Goal: Find contact information: Find contact information

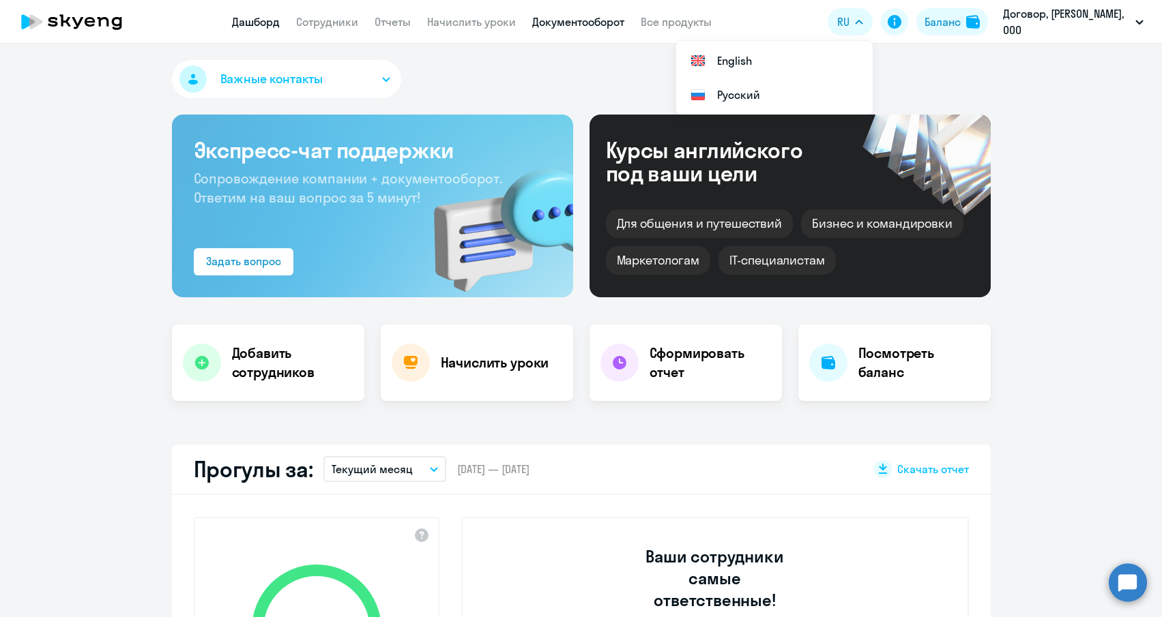
click at [581, 21] on link "Документооборот" at bounding box center [578, 22] width 92 height 14
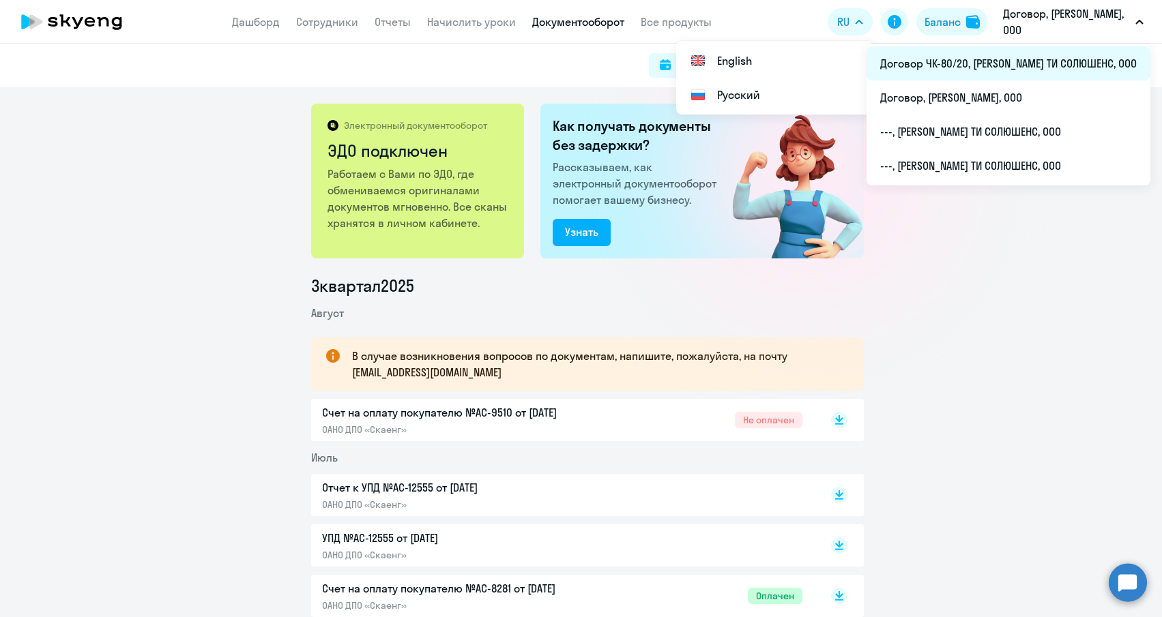
click at [1037, 60] on li "Договор ЧК-80/20, [PERSON_NAME] ТИ СОЛЮШЕНС, ООО" at bounding box center [1008, 63] width 284 height 34
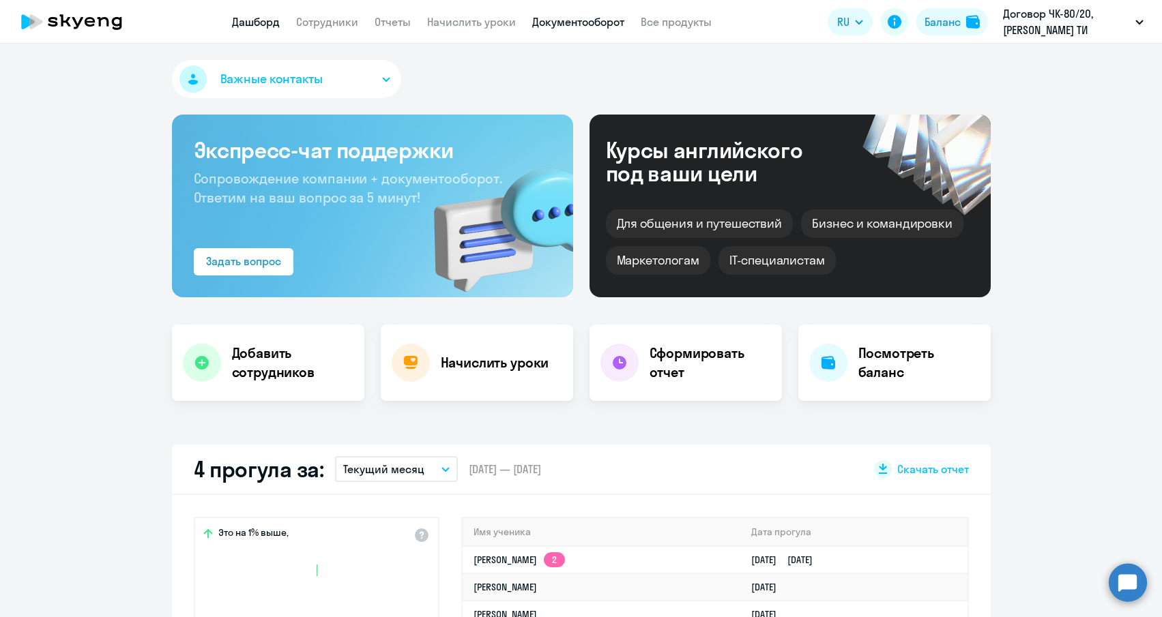
click at [593, 16] on link "Документооборот" at bounding box center [578, 22] width 92 height 14
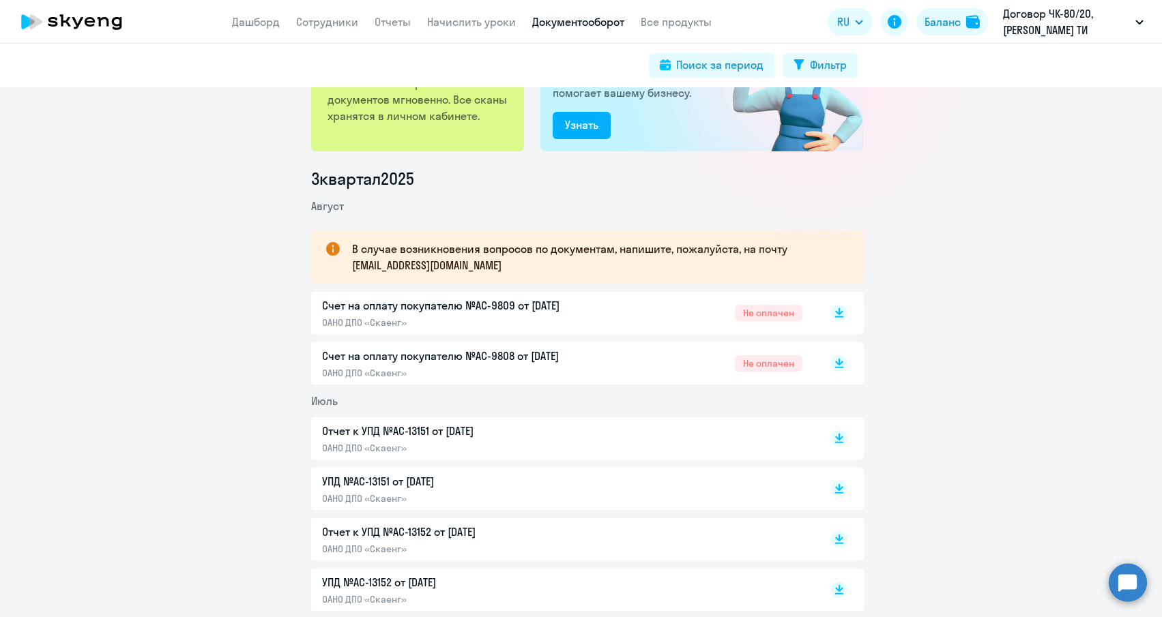
scroll to position [171, 0]
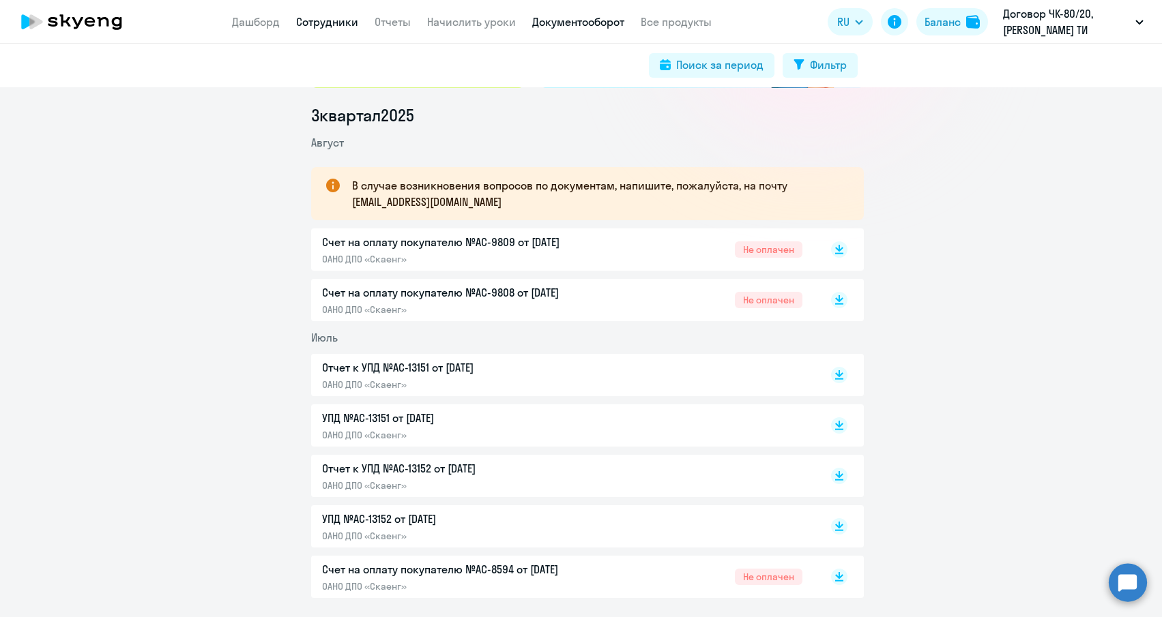
click at [333, 23] on link "Сотрудники" at bounding box center [327, 22] width 62 height 14
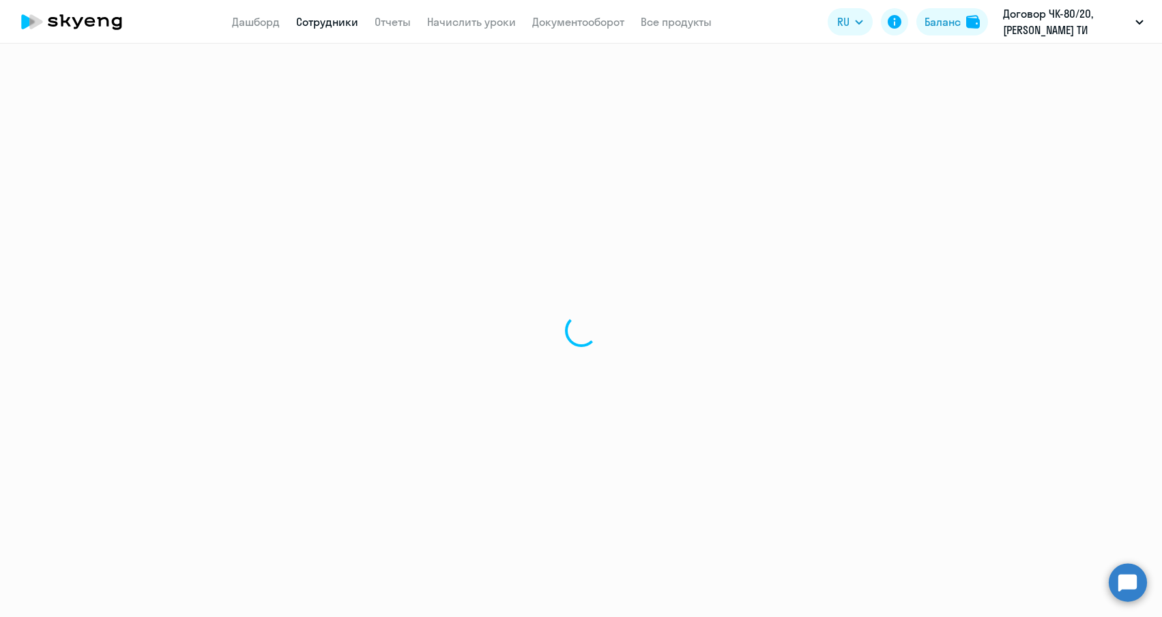
select select "30"
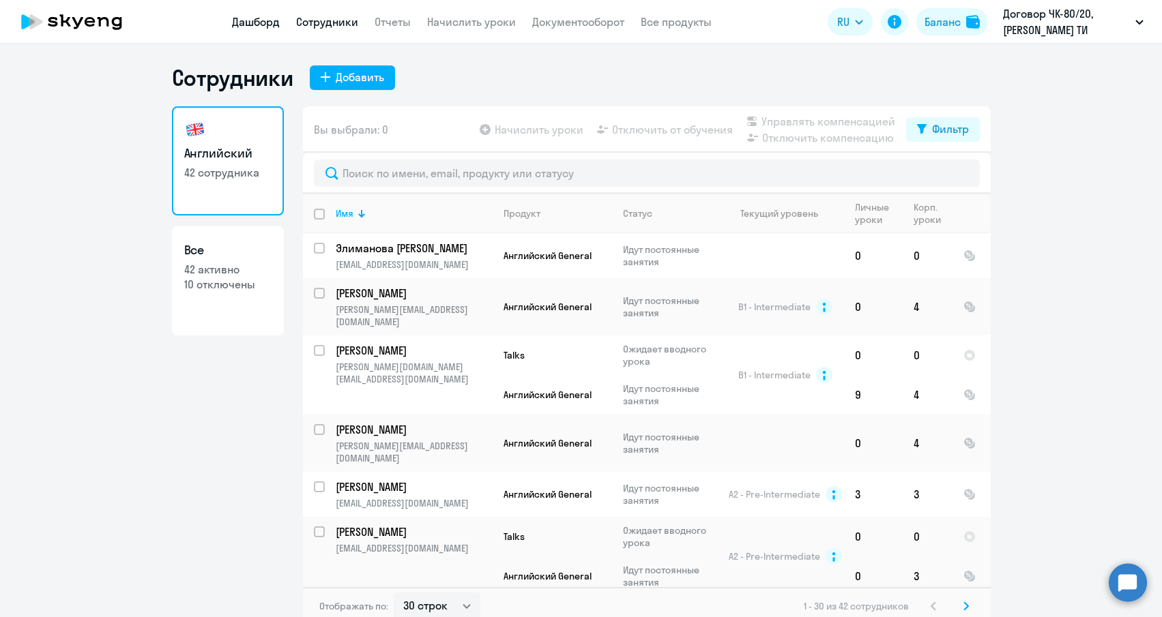
click at [272, 23] on link "Дашборд" at bounding box center [256, 22] width 48 height 14
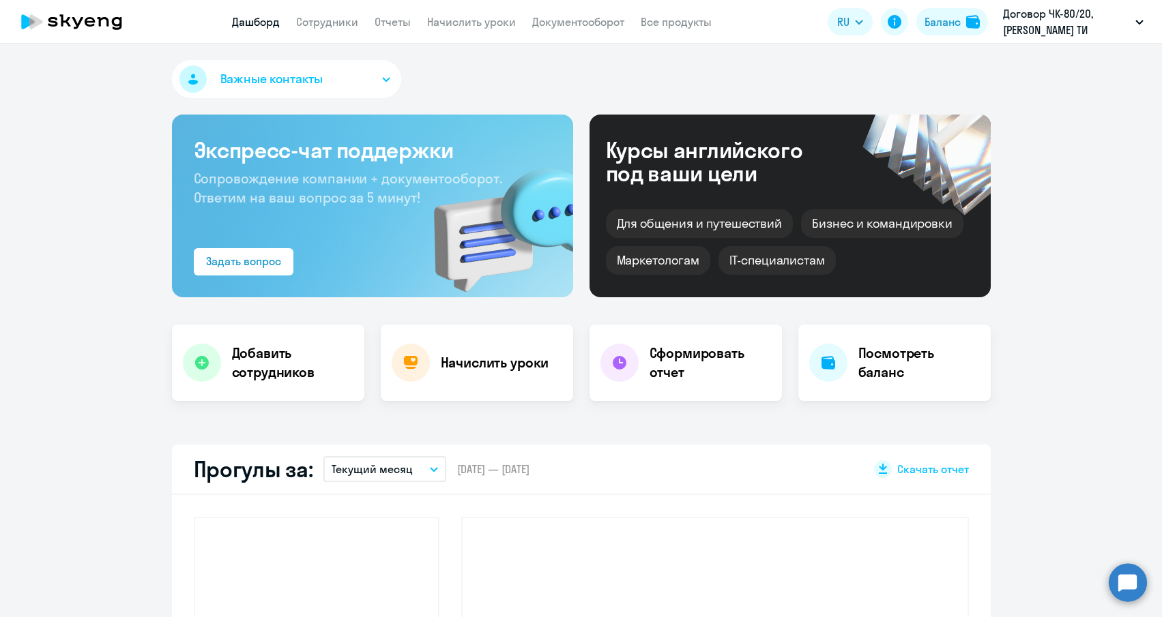
select select "30"
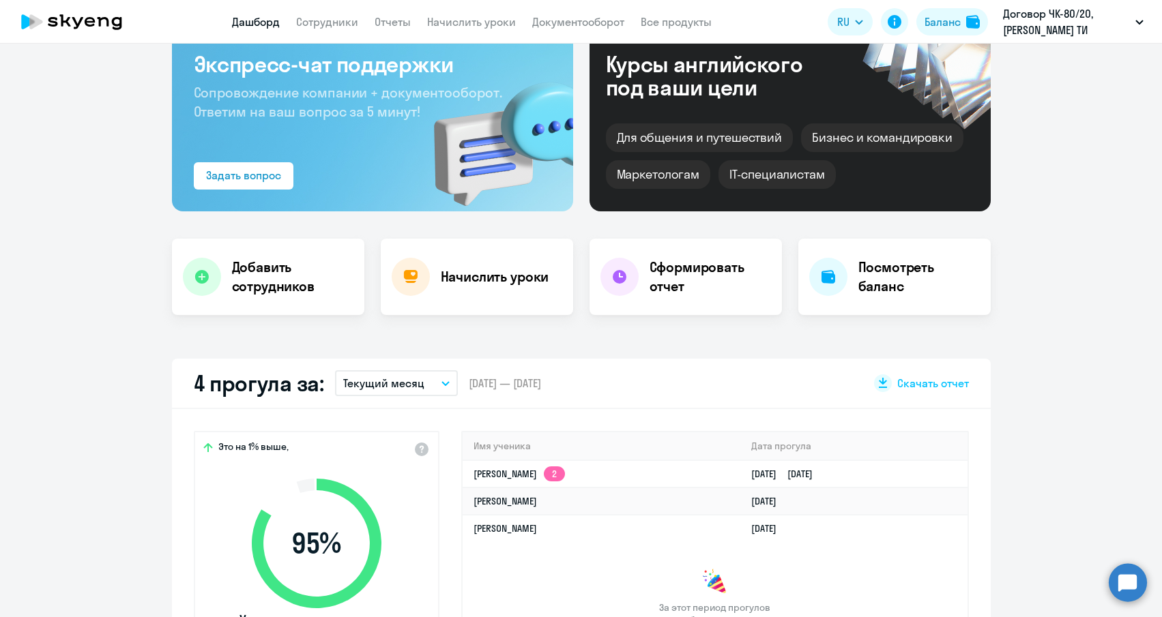
scroll to position [171, 0]
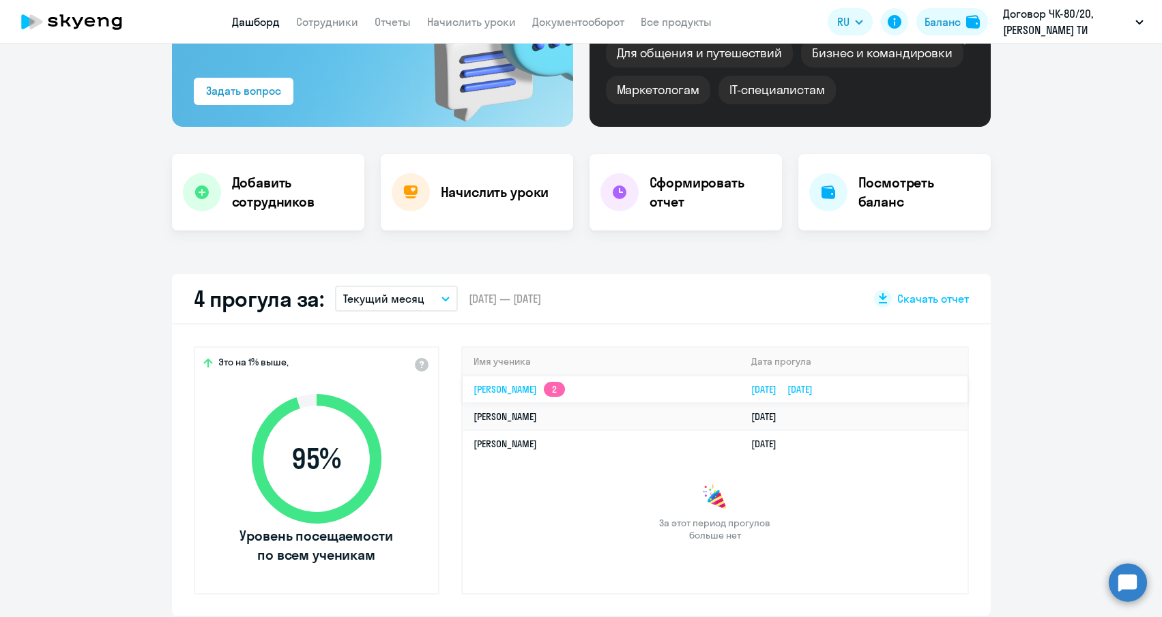
click at [492, 387] on link "[PERSON_NAME] 2" at bounding box center [518, 389] width 91 height 12
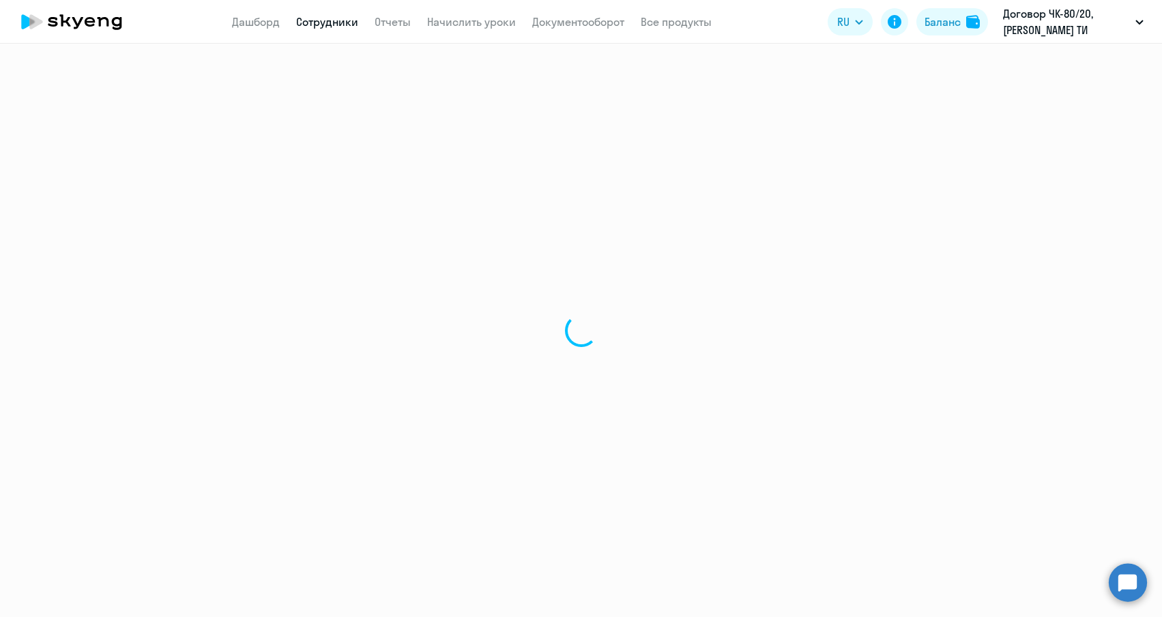
select select "english"
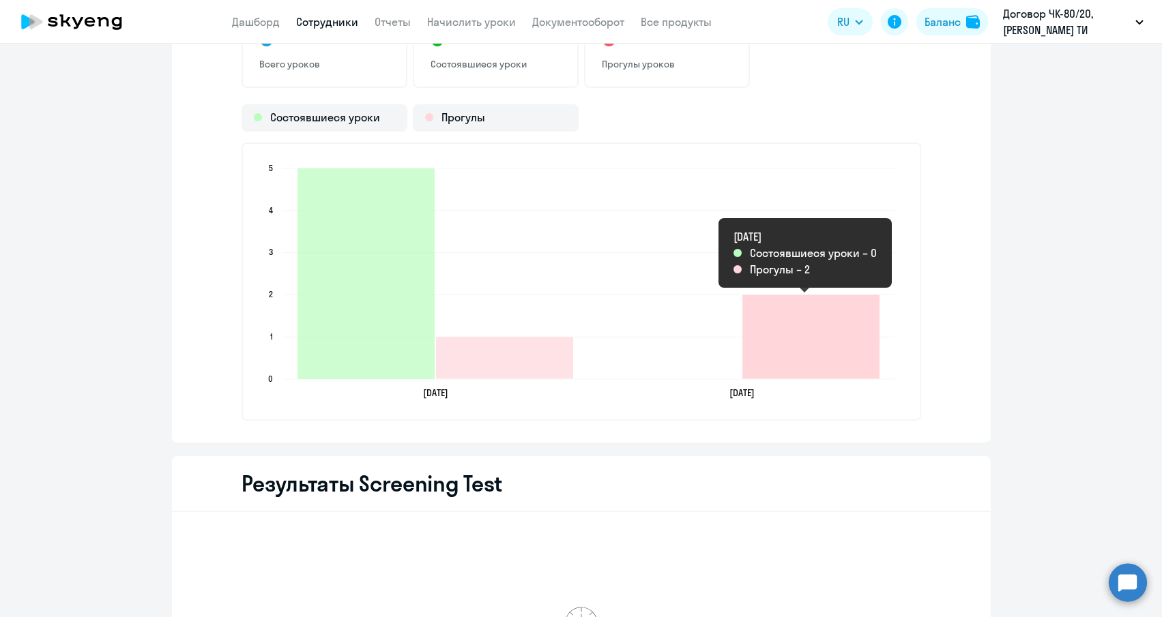
scroll to position [2072, 0]
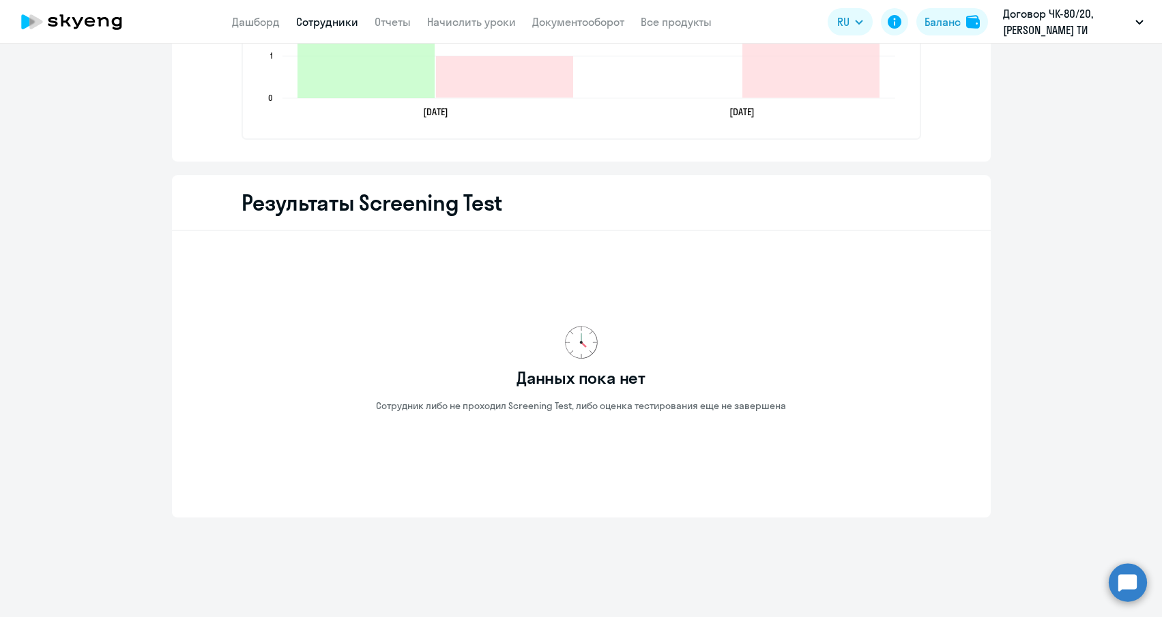
click at [325, 16] on link "Сотрудники" at bounding box center [327, 22] width 62 height 14
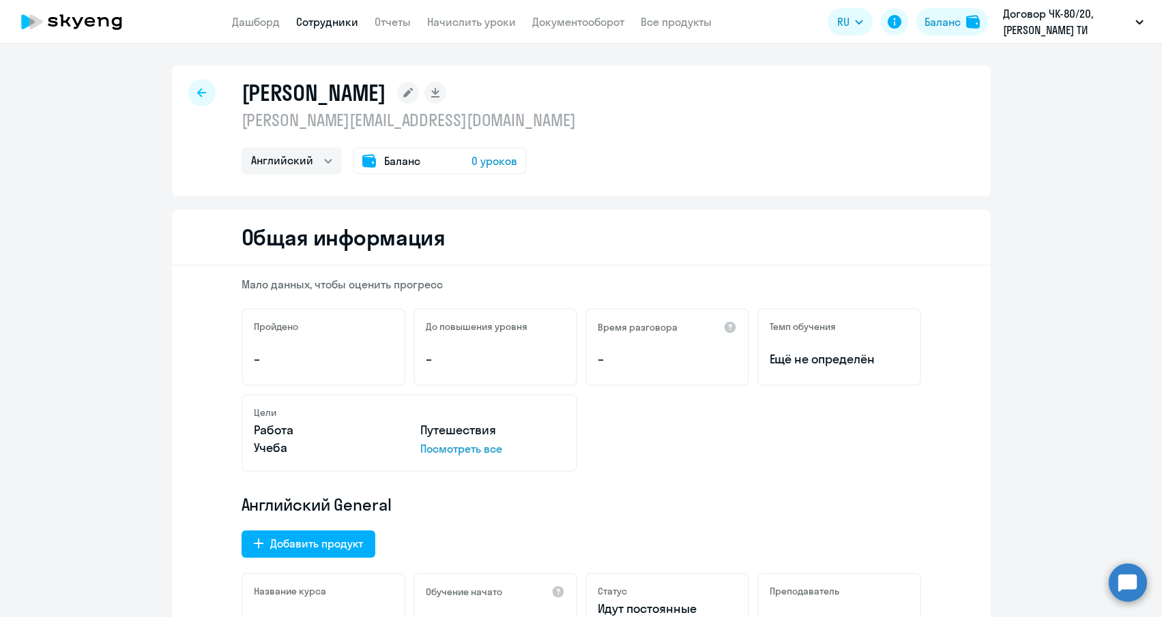
select select "30"
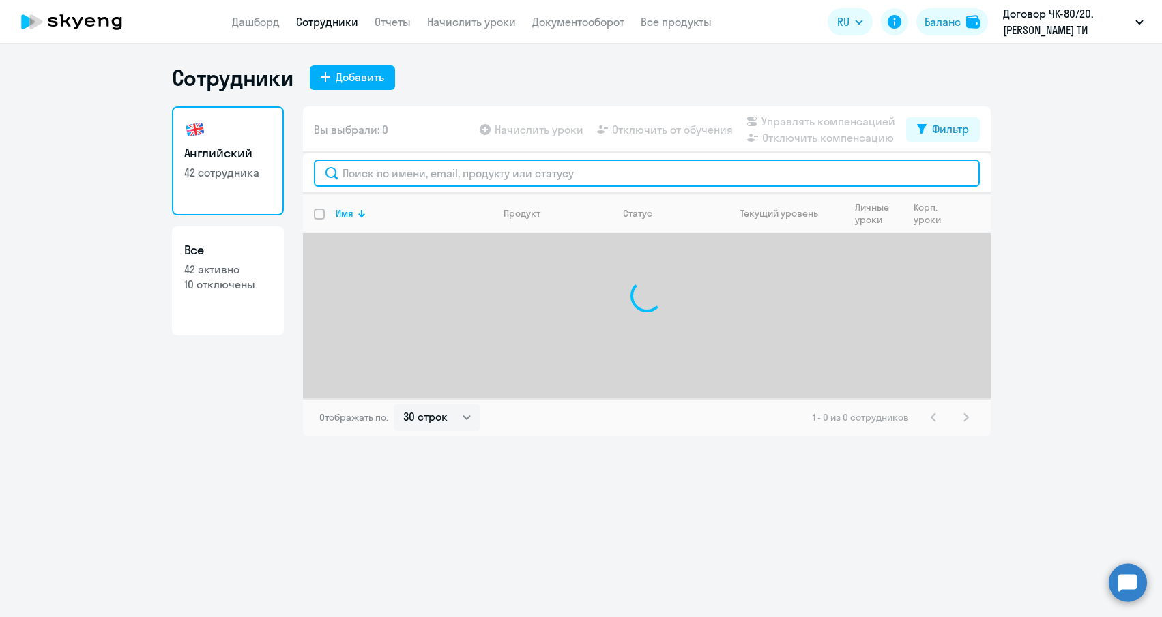
click at [419, 181] on input "text" at bounding box center [647, 173] width 666 height 27
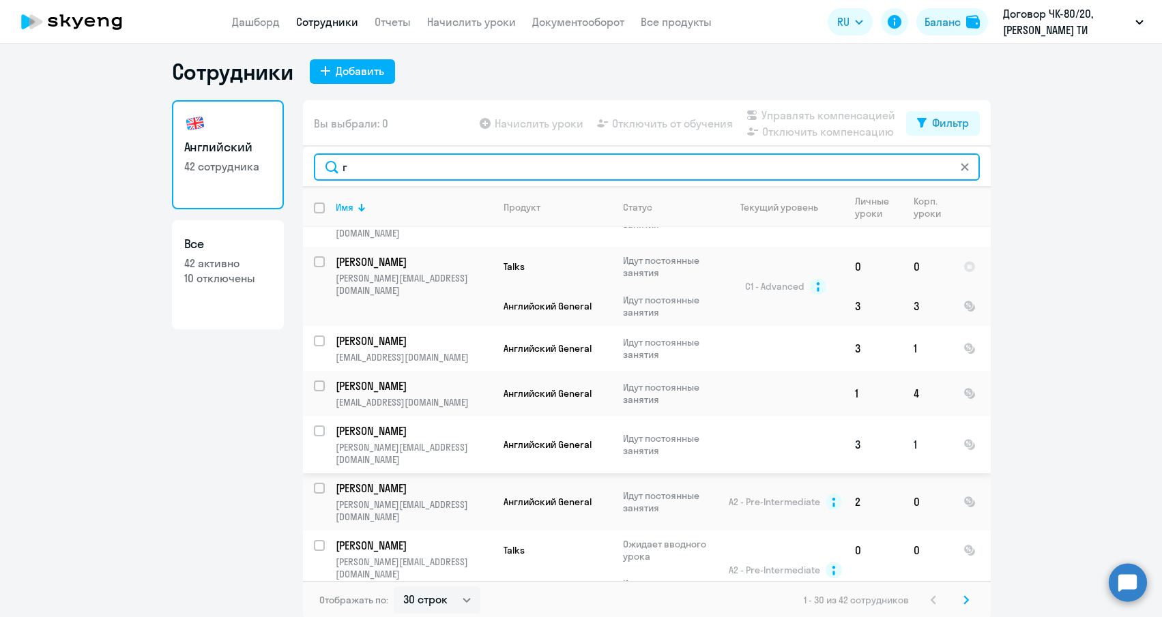
scroll to position [8, 0]
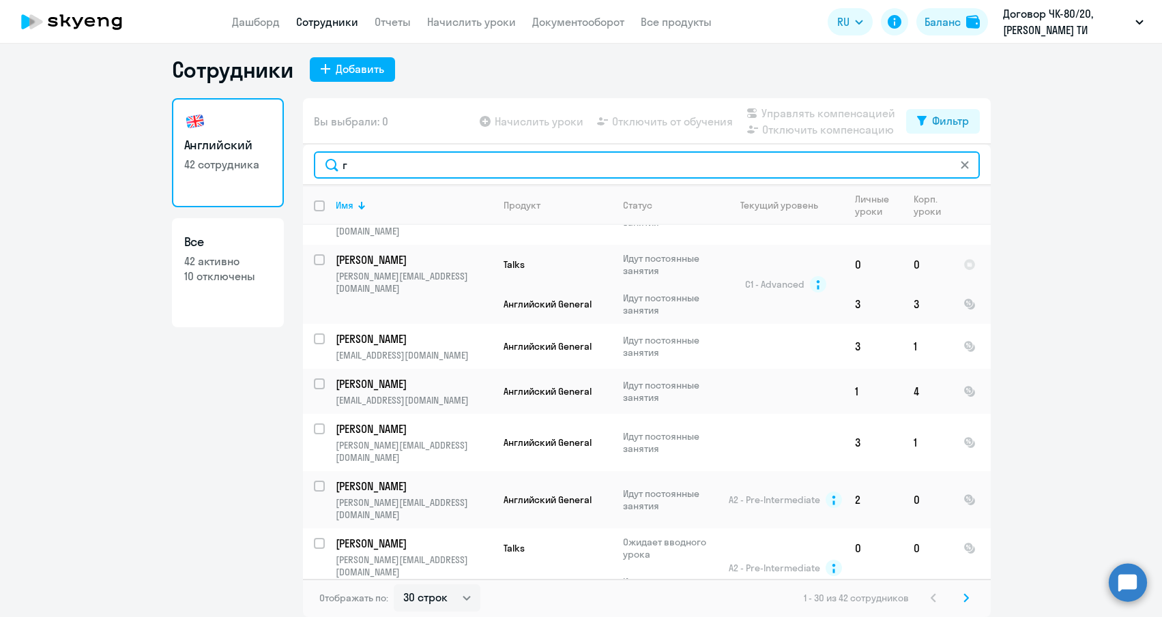
type input "г"
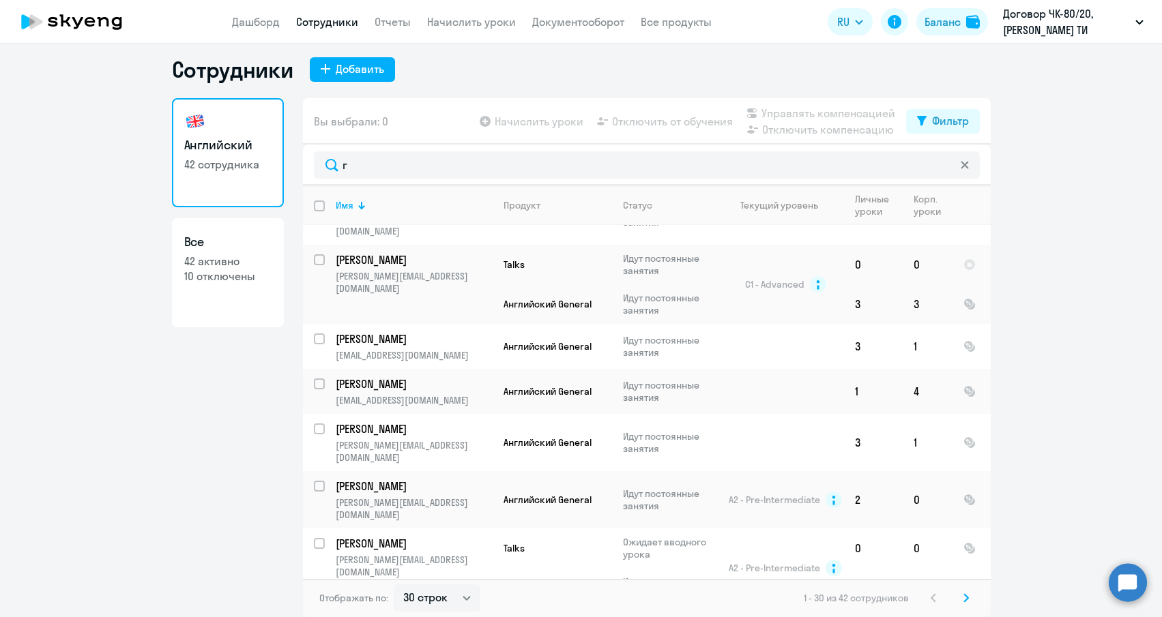
click at [963, 600] on icon at bounding box center [965, 599] width 5 height 10
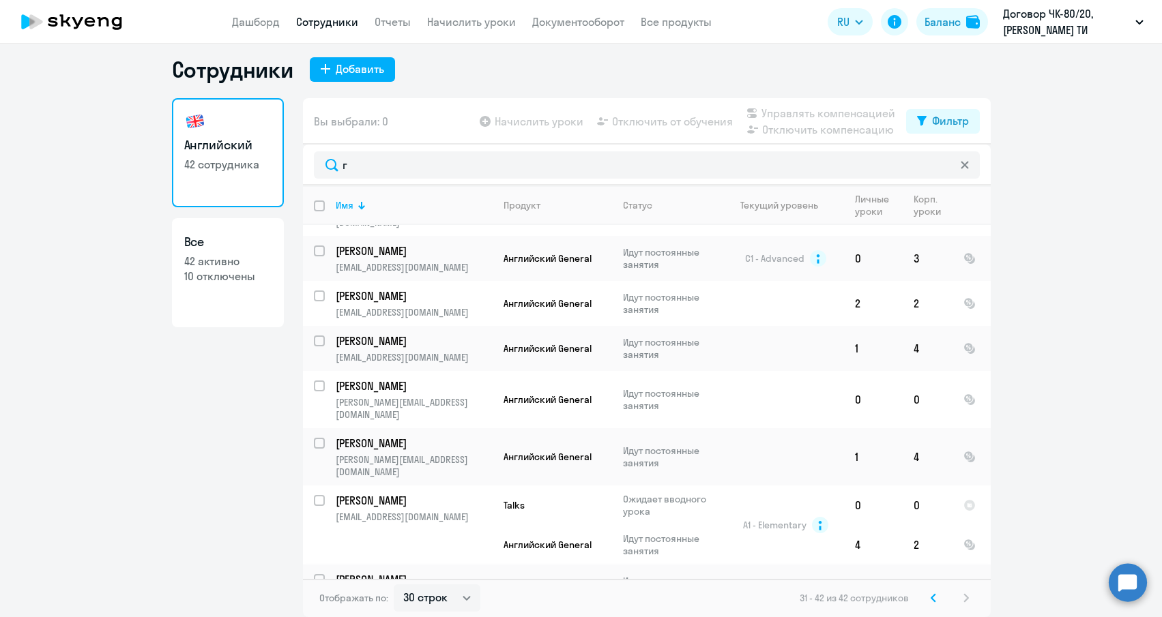
scroll to position [220, 0]
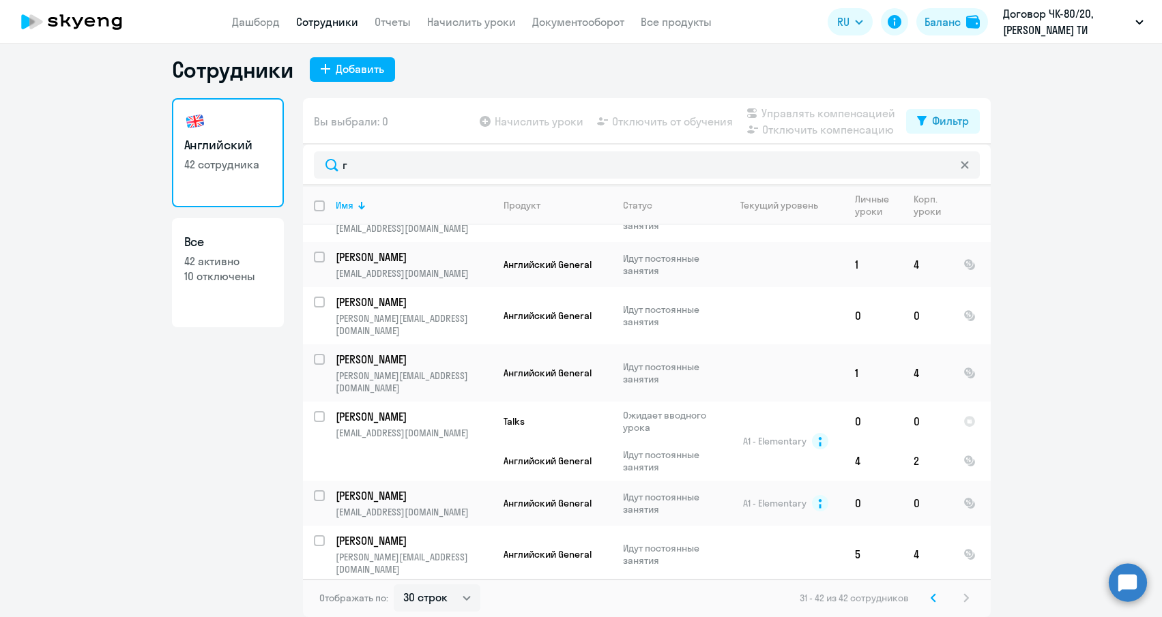
click at [931, 600] on icon at bounding box center [933, 598] width 4 height 8
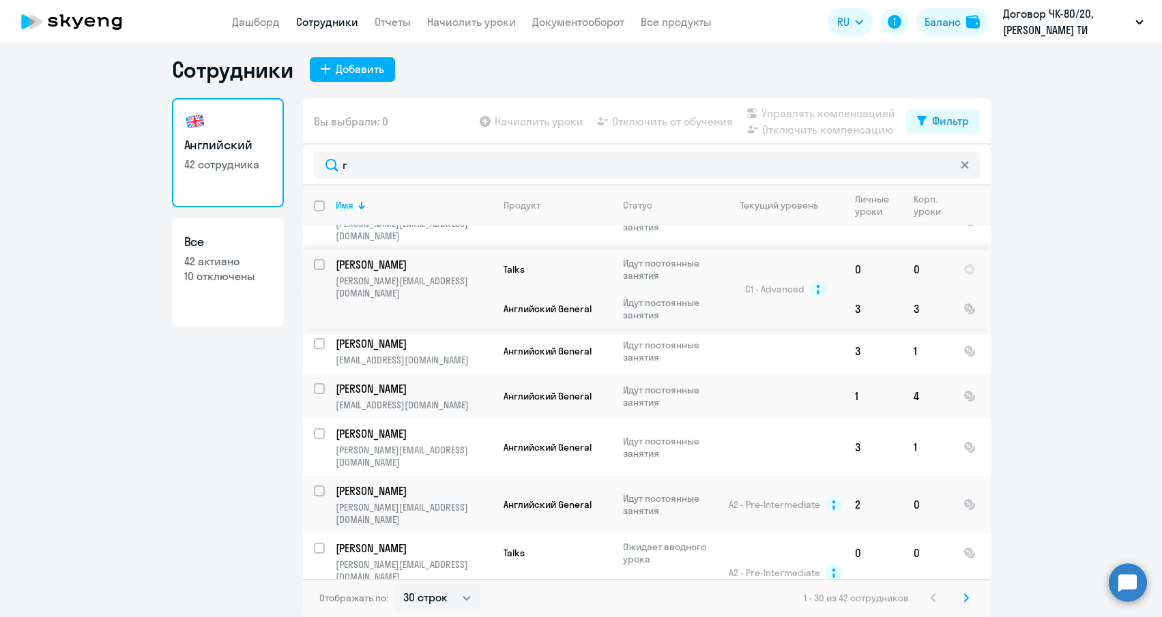
scroll to position [1414, 0]
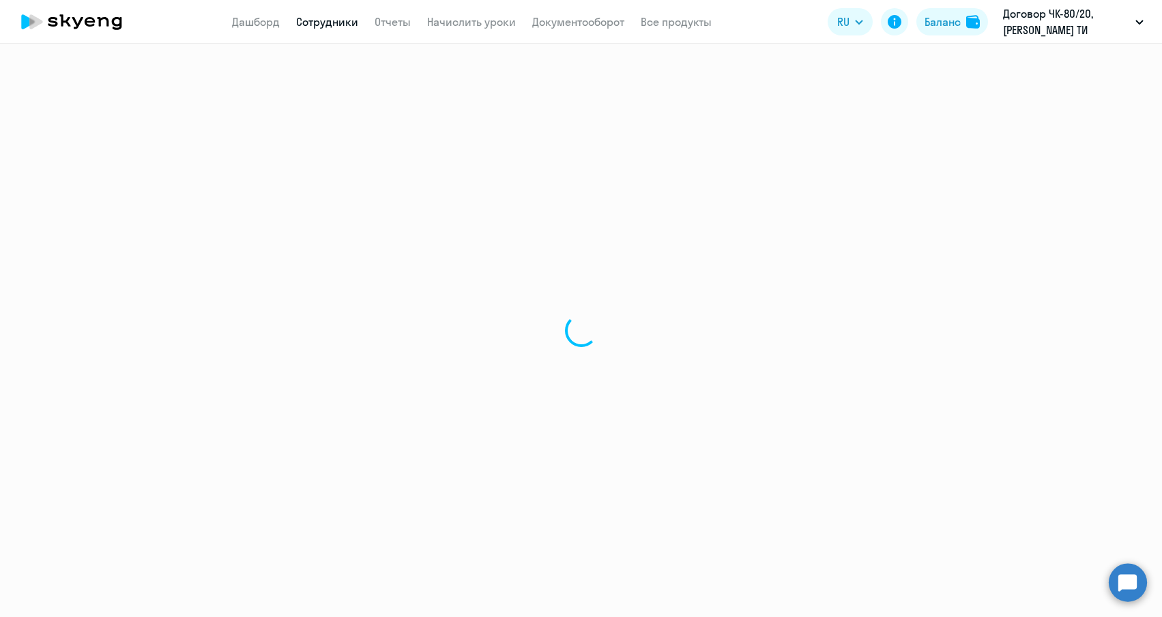
select select "english"
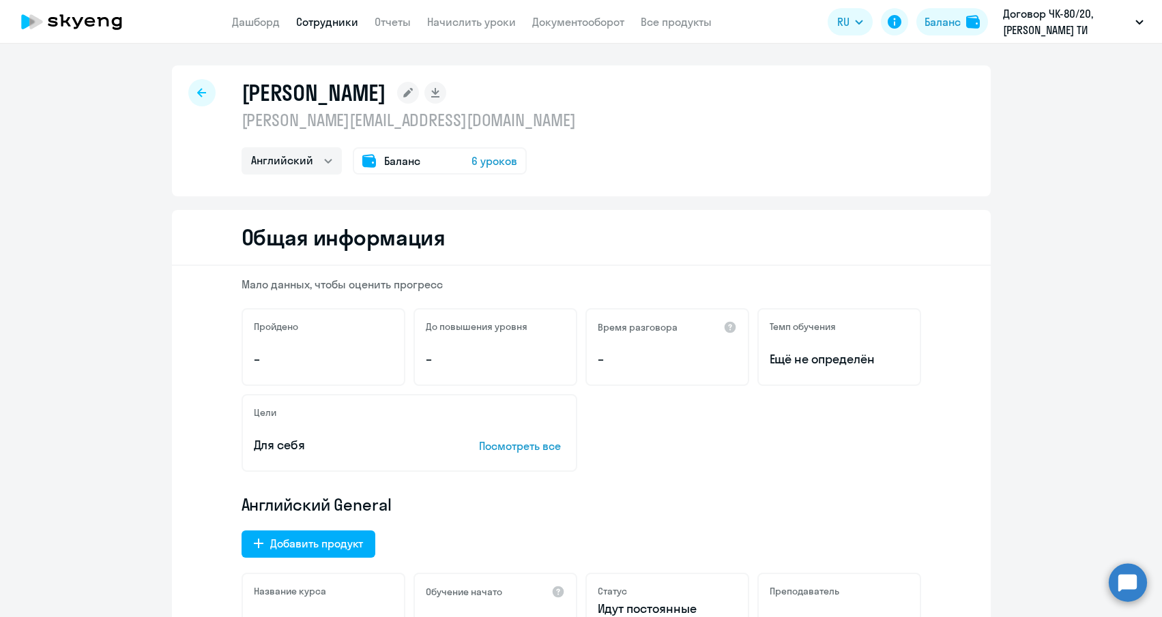
drag, startPoint x: 263, startPoint y: 124, endPoint x: 317, endPoint y: 128, distance: 54.0
click at [317, 128] on div "[PERSON_NAME] [PERSON_NAME][EMAIL_ADDRESS][DOMAIN_NAME] Английский Остальные Ба…" at bounding box center [581, 130] width 819 height 131
drag, startPoint x: 317, startPoint y: 128, endPoint x: 295, endPoint y: 117, distance: 24.7
copy p "[PERSON_NAME].ilyin"
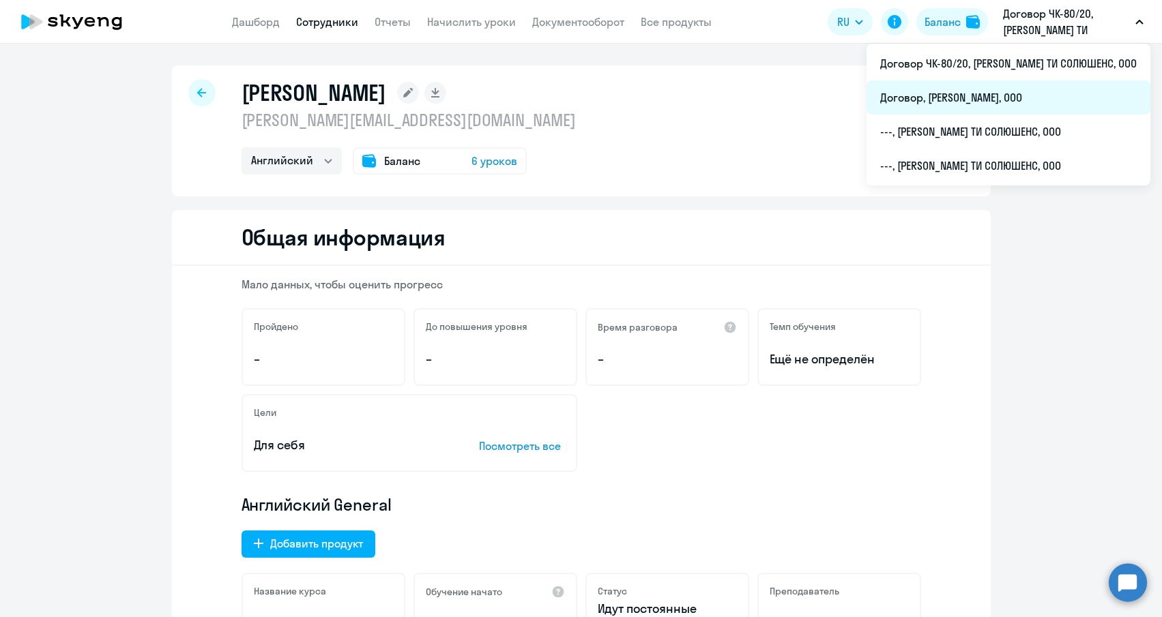
click at [1030, 104] on li "Договор, [PERSON_NAME], ООО" at bounding box center [1008, 98] width 284 height 34
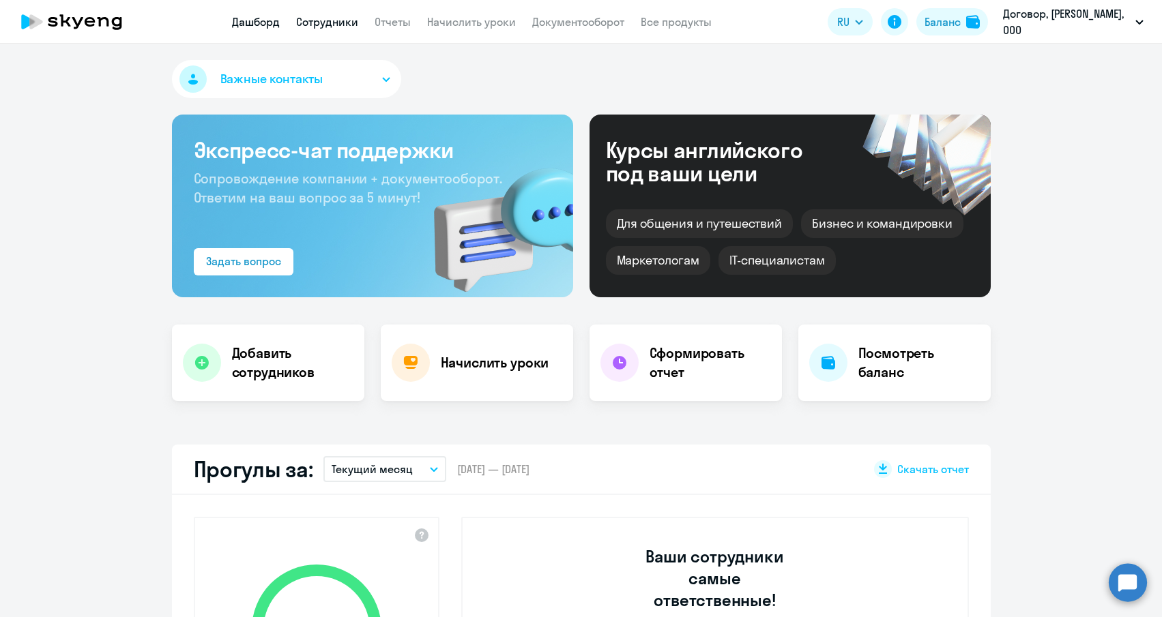
click at [349, 22] on link "Сотрудники" at bounding box center [327, 22] width 62 height 14
select select "30"
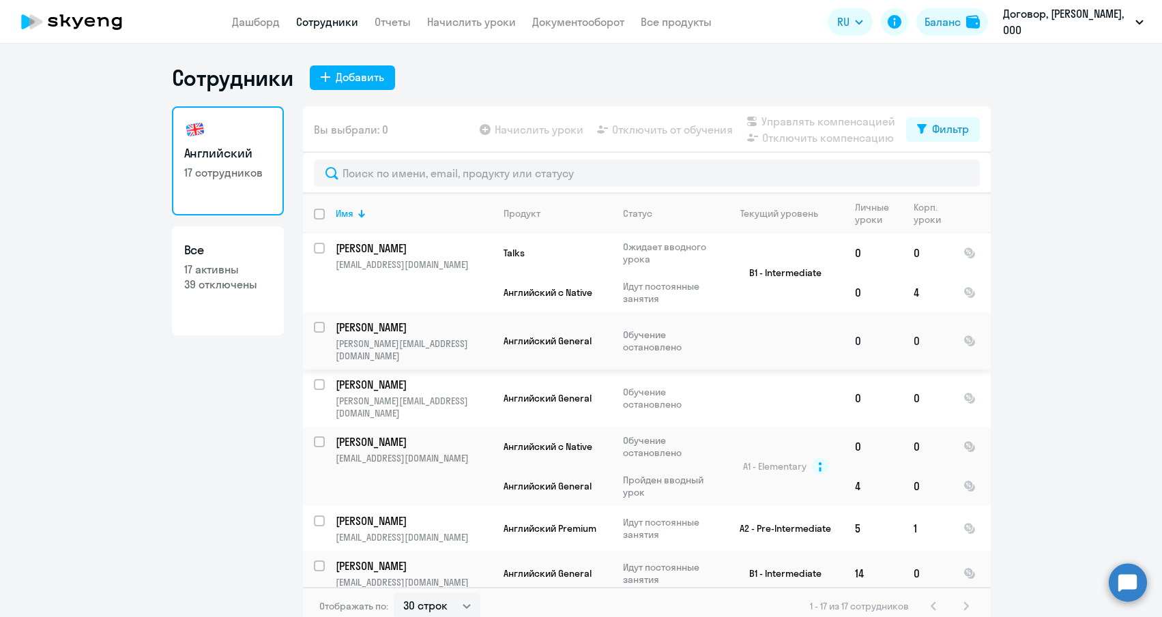
click at [699, 329] on p "Обучение остановлено" at bounding box center [669, 341] width 93 height 25
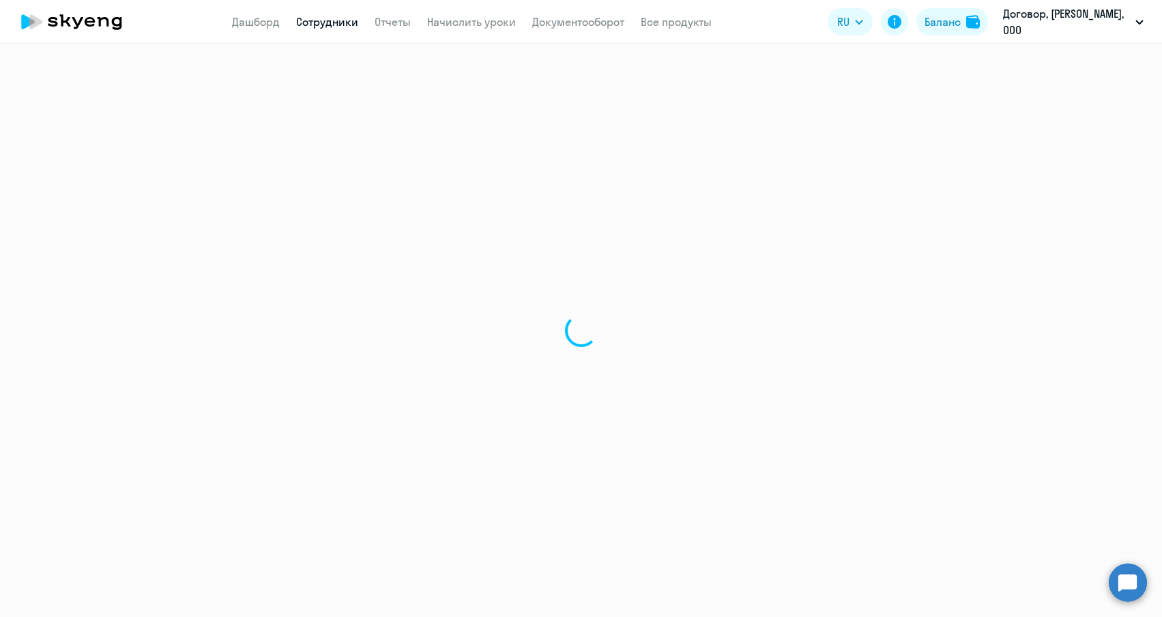
select select "english"
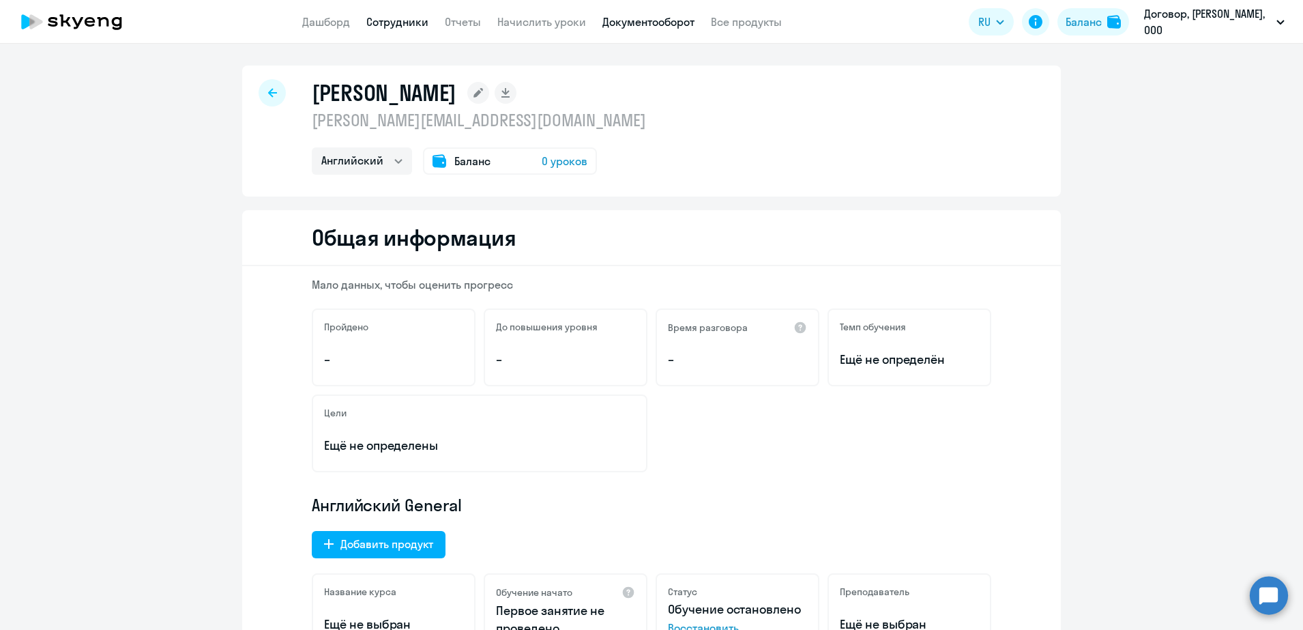
click at [626, 23] on link "Документооборот" at bounding box center [648, 22] width 92 height 14
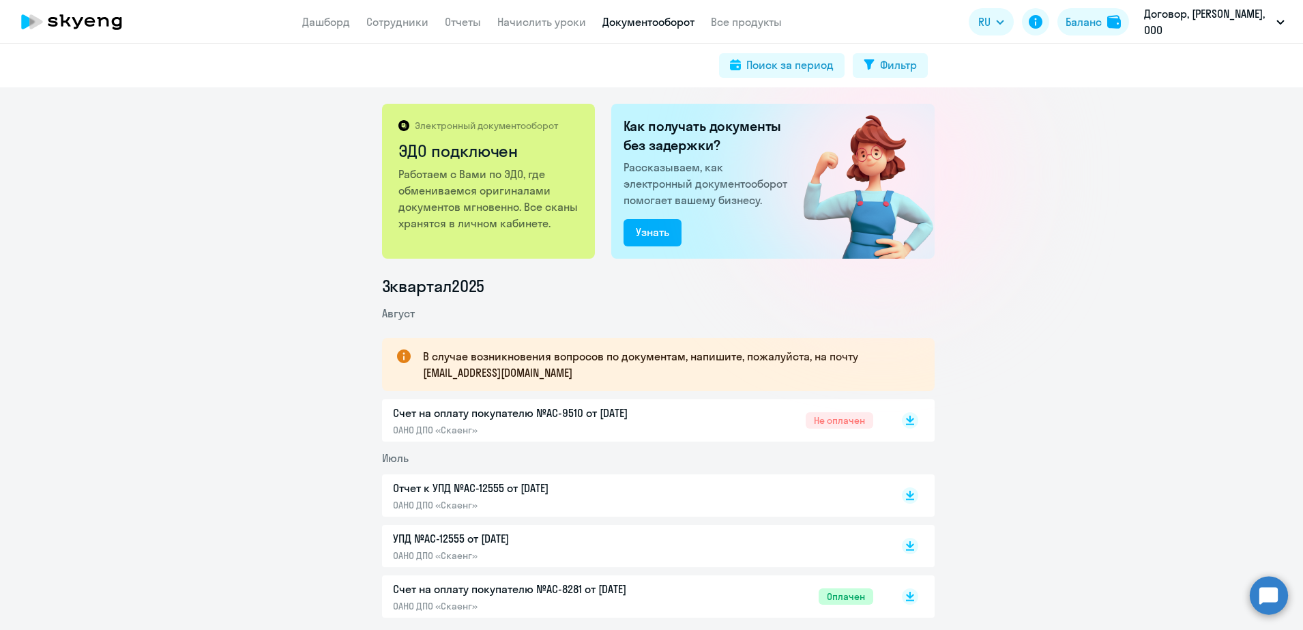
scroll to position [171, 0]
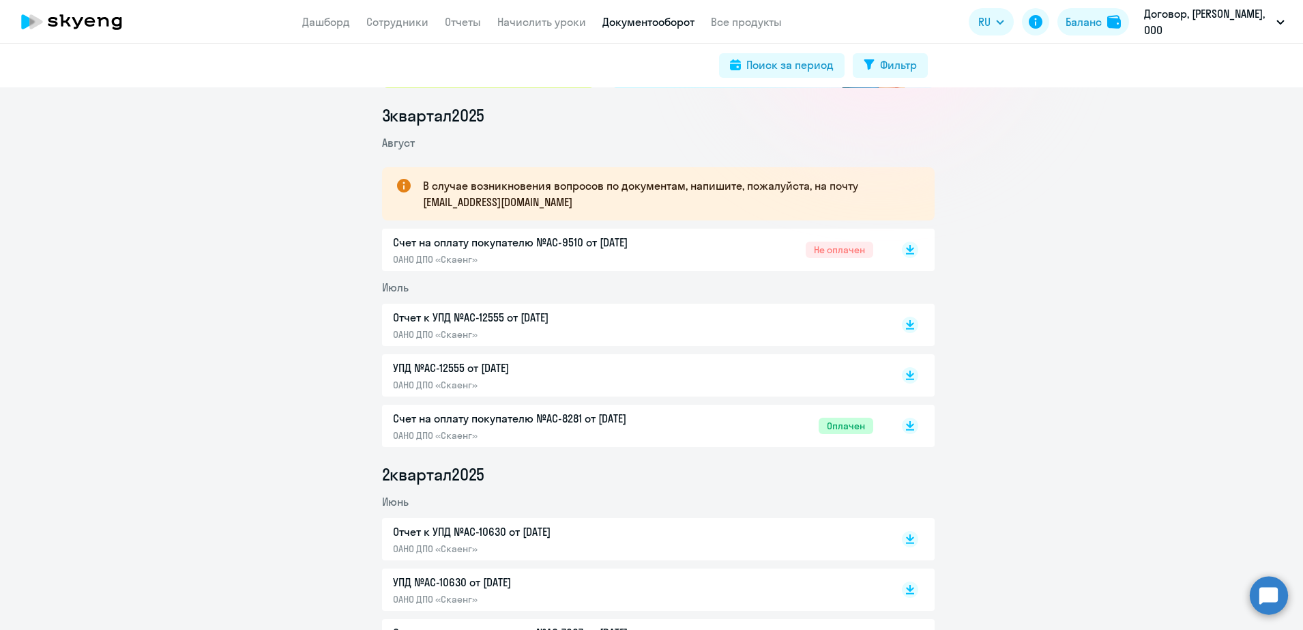
click at [664, 27] on link "Документооборот" at bounding box center [648, 22] width 92 height 14
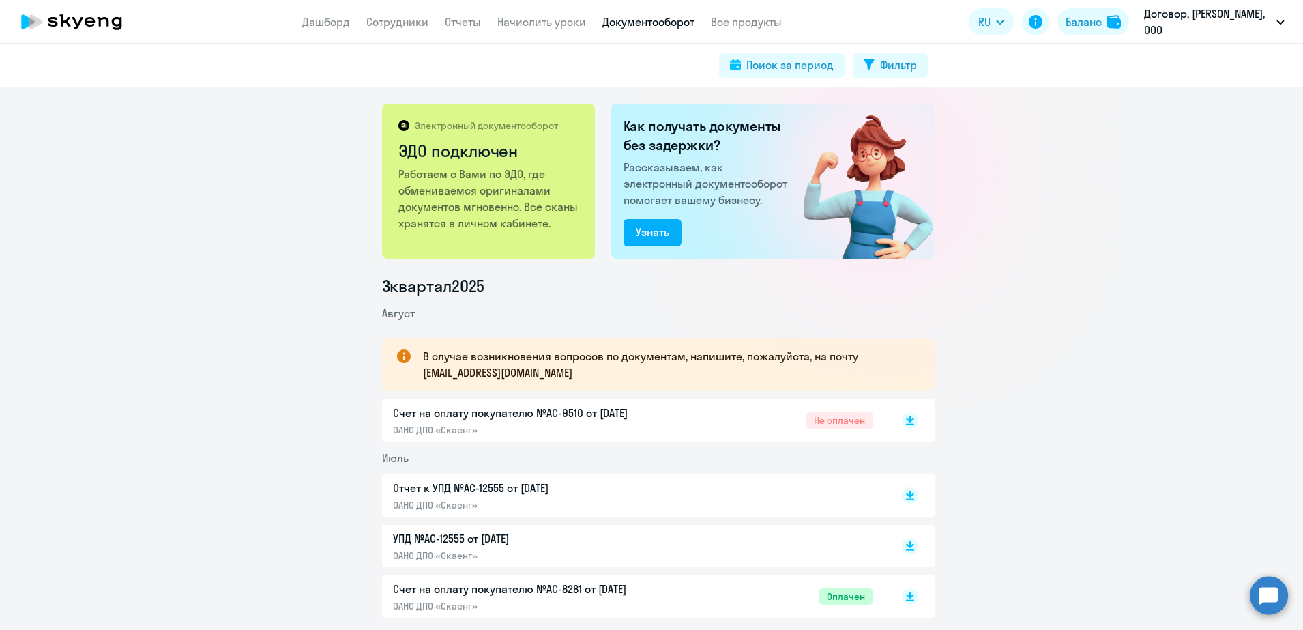
drag, startPoint x: 477, startPoint y: 376, endPoint x: 513, endPoint y: 377, distance: 36.2
click at [513, 377] on p "В случае возникновения вопросов по документам, напишите, пожалуйста, на почту […" at bounding box center [666, 364] width 487 height 33
copy p "skyeng"
